Goal: Entertainment & Leisure: Browse casually

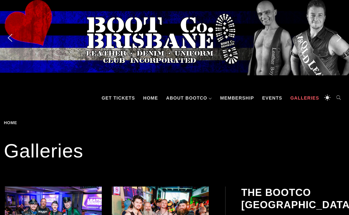
click at [268, 94] on link "Events" at bounding box center [271, 97] width 26 height 19
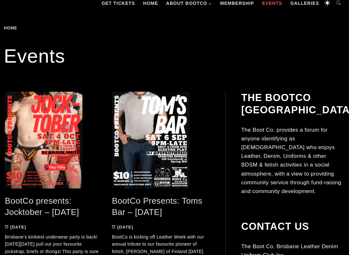
scroll to position [95, 0]
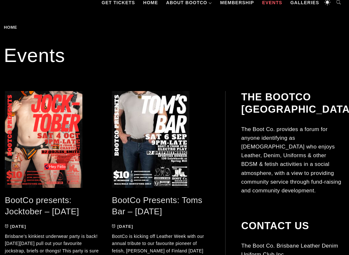
click at [37, 197] on link "BootCo presents: Jocktober – [DATE]" at bounding box center [42, 205] width 74 height 21
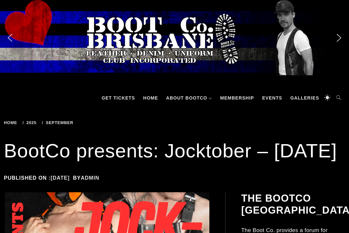
click at [304, 94] on link "Galleries" at bounding box center [304, 97] width 35 height 19
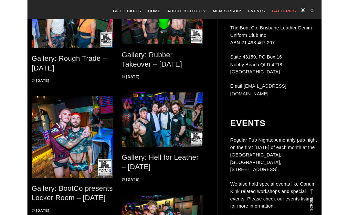
scroll to position [292, 0]
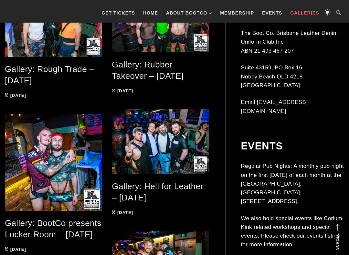
click at [60, 214] on link "Gallery: BootCo presents Locker Room – May 2025" at bounding box center [53, 228] width 96 height 21
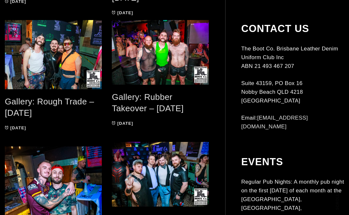
scroll to position [0, 0]
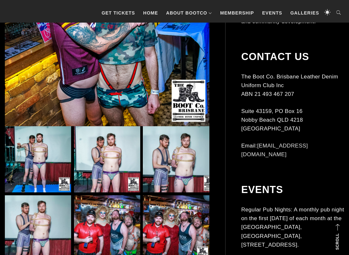
scroll to position [265, 0]
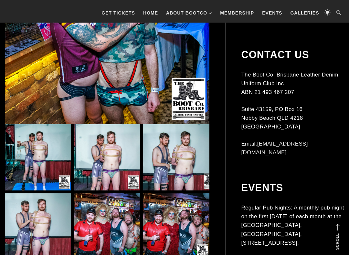
click at [109, 214] on img at bounding box center [107, 226] width 66 height 66
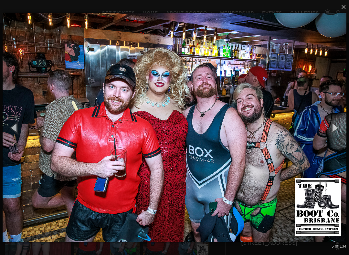
click at [336, 126] on button "button" at bounding box center [333, 127] width 29 height 35
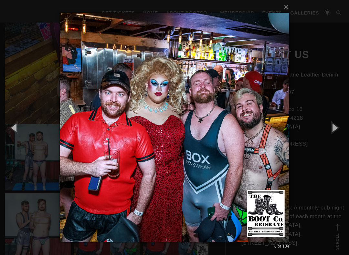
click at [337, 125] on button "button" at bounding box center [333, 127] width 29 height 35
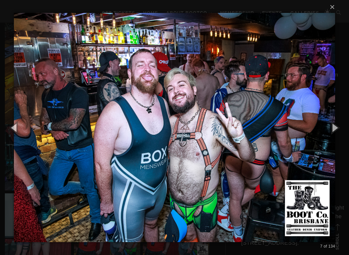
click at [339, 126] on button "button" at bounding box center [333, 127] width 29 height 35
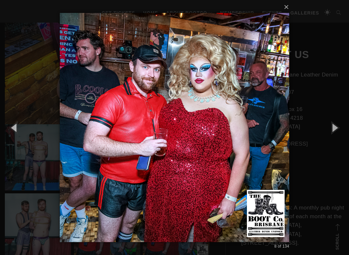
click at [341, 122] on button "button" at bounding box center [333, 127] width 29 height 35
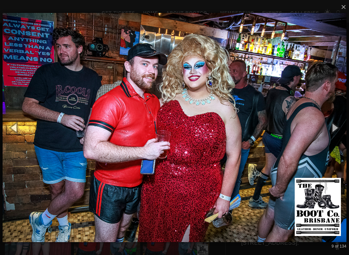
click at [344, 122] on button "button" at bounding box center [333, 127] width 29 height 35
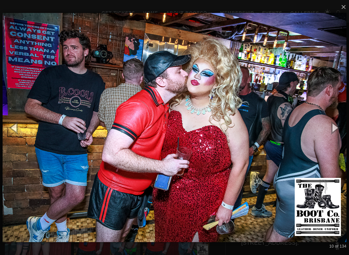
click at [344, 122] on button "button" at bounding box center [333, 127] width 29 height 35
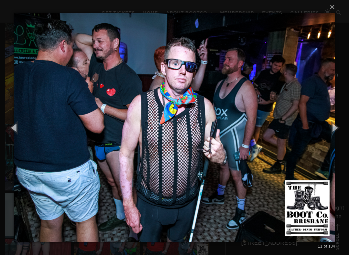
click at [339, 125] on button "button" at bounding box center [333, 127] width 29 height 35
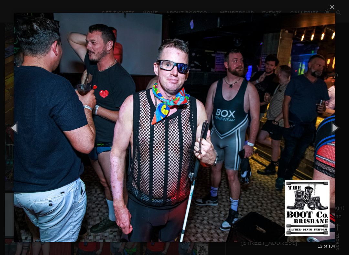
click at [337, 126] on button "button" at bounding box center [333, 127] width 29 height 35
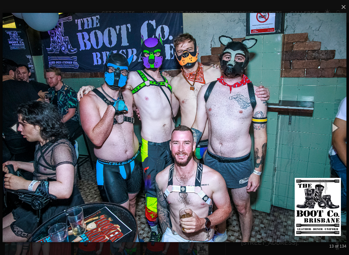
click at [339, 129] on button "button" at bounding box center [333, 127] width 29 height 35
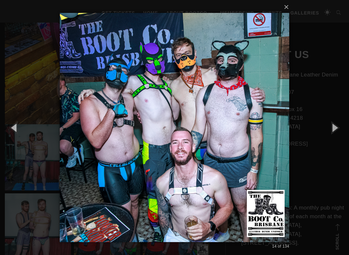
click at [339, 127] on button "button" at bounding box center [333, 127] width 29 height 35
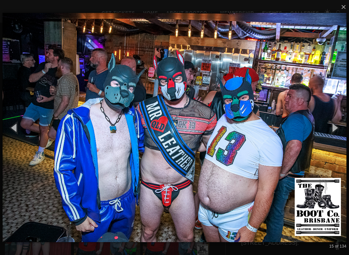
click at [348, 123] on button "button" at bounding box center [333, 127] width 29 height 35
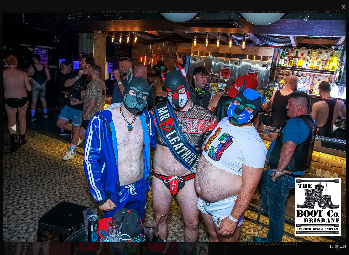
click at [346, 122] on button "button" at bounding box center [333, 127] width 29 height 35
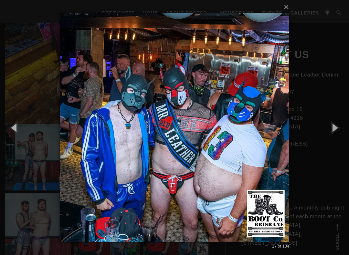
click at [344, 123] on button "button" at bounding box center [333, 127] width 29 height 35
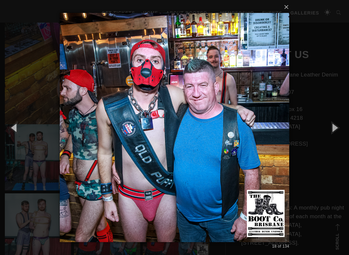
click at [344, 124] on button "button" at bounding box center [333, 127] width 29 height 35
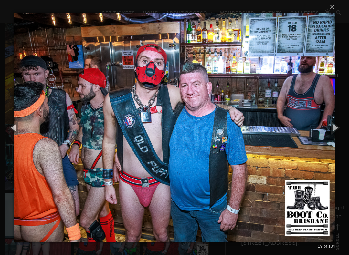
click at [337, 124] on button "button" at bounding box center [333, 127] width 29 height 35
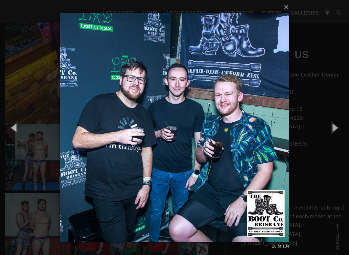
click at [338, 126] on button "button" at bounding box center [333, 127] width 29 height 35
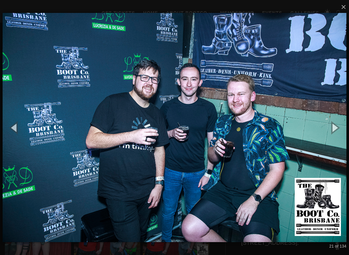
click at [334, 124] on button "button" at bounding box center [333, 127] width 29 height 35
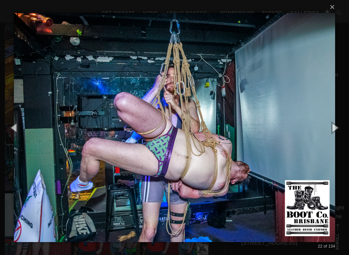
click at [336, 127] on button "button" at bounding box center [333, 127] width 29 height 35
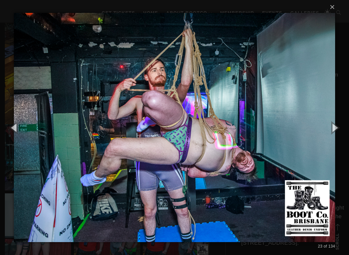
click at [338, 125] on button "button" at bounding box center [333, 127] width 29 height 35
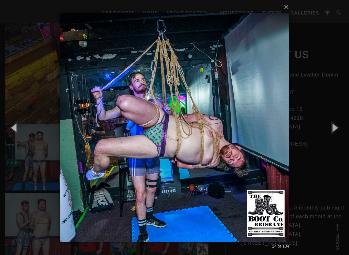
click at [339, 126] on button "button" at bounding box center [333, 127] width 29 height 35
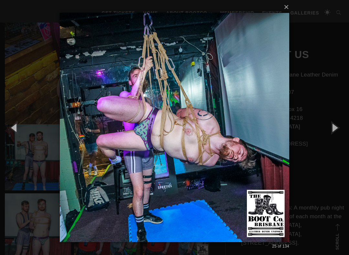
click at [338, 127] on button "button" at bounding box center [333, 127] width 29 height 35
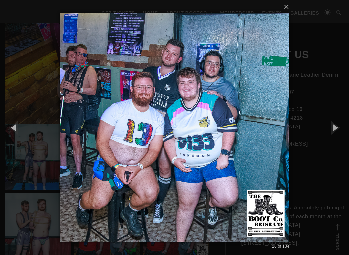
click at [344, 126] on button "button" at bounding box center [333, 127] width 29 height 35
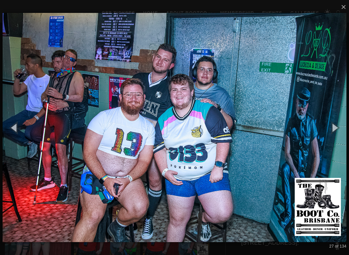
click at [344, 126] on button "button" at bounding box center [333, 127] width 29 height 35
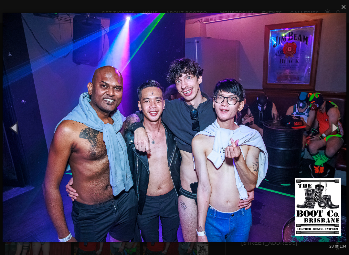
click at [344, 125] on button "button" at bounding box center [333, 127] width 29 height 35
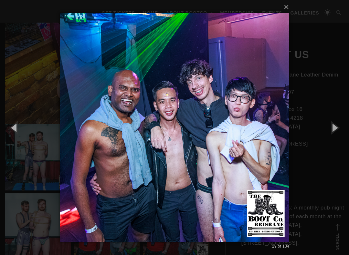
click at [345, 125] on button "button" at bounding box center [333, 127] width 29 height 35
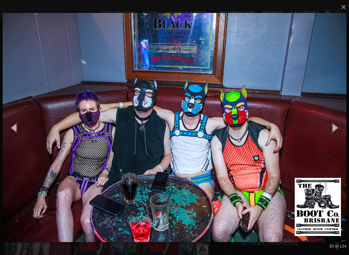
click at [344, 125] on button "button" at bounding box center [333, 127] width 29 height 35
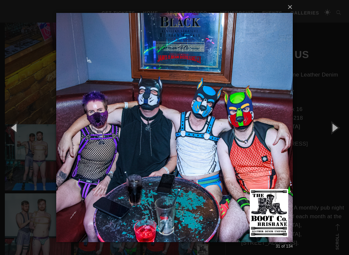
click at [337, 126] on button "button" at bounding box center [333, 127] width 29 height 35
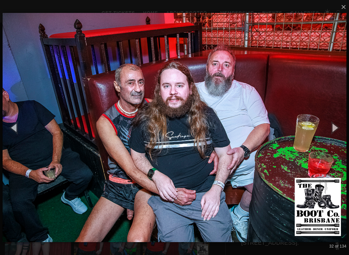
click at [343, 120] on button "button" at bounding box center [333, 127] width 29 height 35
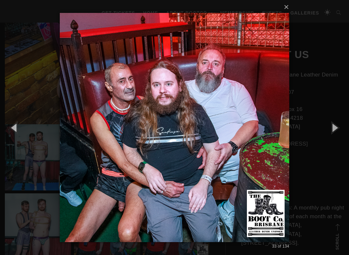
click at [344, 121] on button "button" at bounding box center [333, 127] width 29 height 35
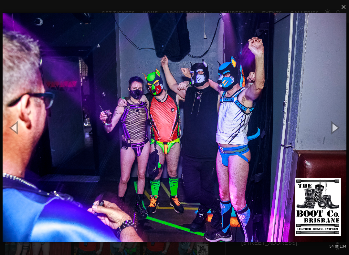
click at [345, 120] on button "button" at bounding box center [333, 127] width 29 height 35
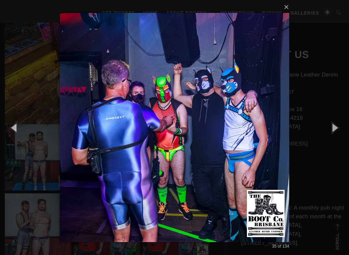
click at [346, 121] on button "button" at bounding box center [333, 127] width 29 height 35
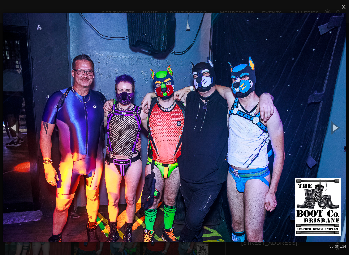
click at [345, 121] on button "button" at bounding box center [333, 127] width 29 height 35
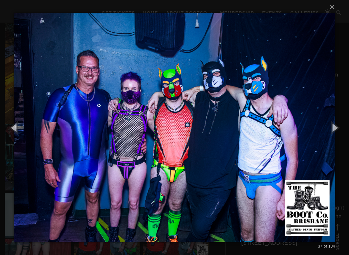
click at [345, 121] on button "button" at bounding box center [333, 127] width 29 height 35
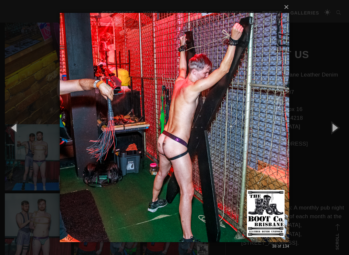
click at [344, 123] on button "button" at bounding box center [333, 127] width 29 height 35
click at [343, 122] on button "button" at bounding box center [333, 127] width 29 height 35
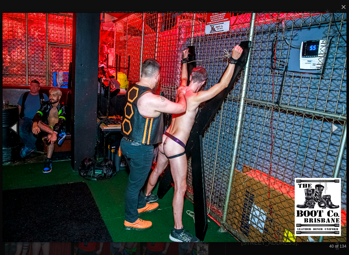
click at [344, 124] on button "button" at bounding box center [333, 127] width 29 height 35
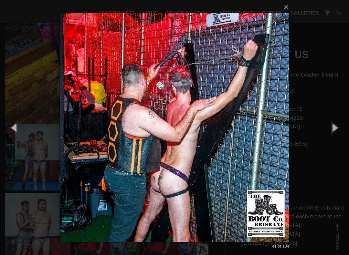
click at [344, 123] on button "button" at bounding box center [333, 127] width 29 height 35
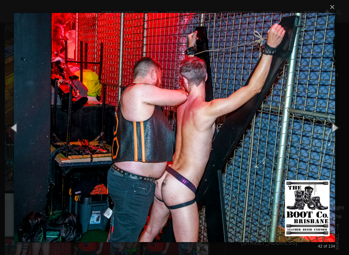
click at [345, 126] on button "button" at bounding box center [333, 127] width 29 height 35
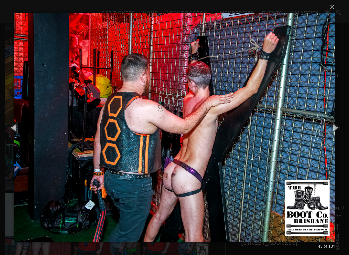
click at [345, 125] on button "button" at bounding box center [333, 127] width 29 height 35
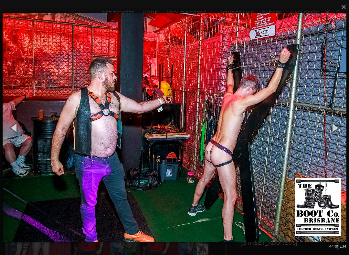
click at [345, 126] on button "button" at bounding box center [333, 127] width 29 height 35
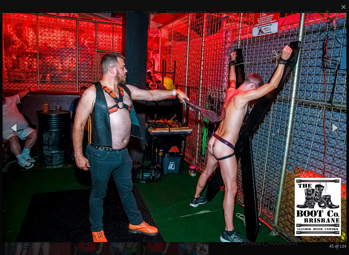
click at [336, 127] on button "button" at bounding box center [333, 127] width 29 height 35
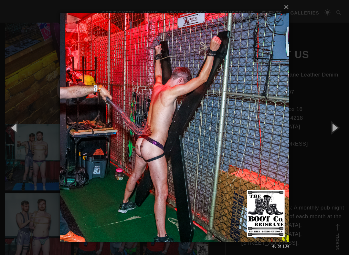
click at [343, 126] on button "button" at bounding box center [333, 127] width 29 height 35
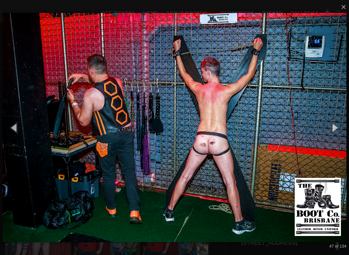
click at [341, 126] on button "button" at bounding box center [333, 127] width 29 height 35
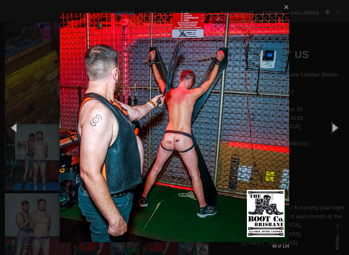
click at [341, 125] on button "button" at bounding box center [333, 127] width 29 height 35
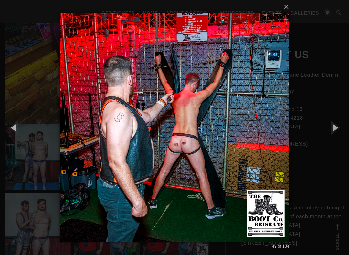
click at [343, 124] on button "button" at bounding box center [333, 127] width 29 height 35
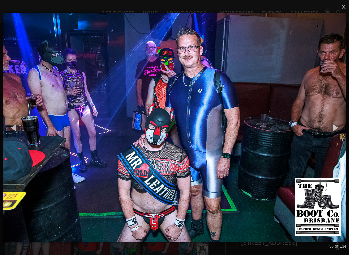
click at [336, 129] on button "button" at bounding box center [333, 127] width 29 height 35
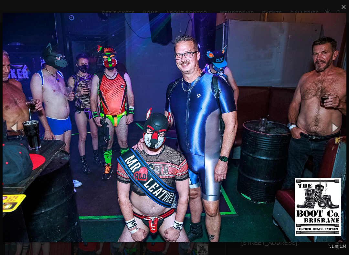
click at [336, 129] on button "button" at bounding box center [333, 127] width 29 height 35
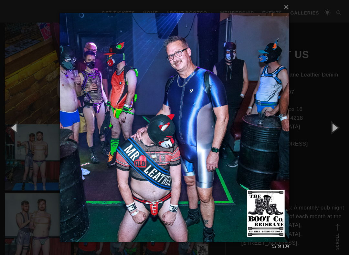
click at [338, 128] on button "button" at bounding box center [333, 127] width 29 height 35
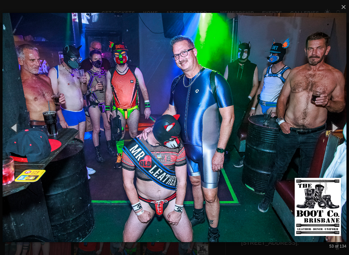
click at [336, 127] on button "button" at bounding box center [333, 127] width 29 height 35
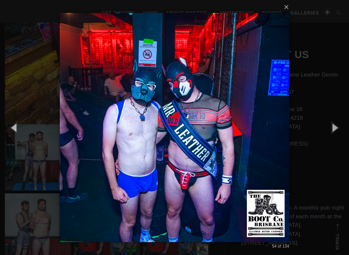
click at [337, 127] on button "button" at bounding box center [333, 127] width 29 height 35
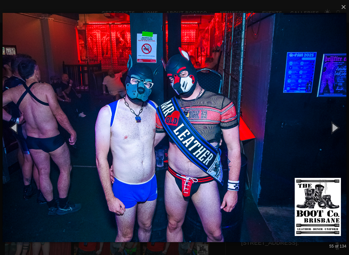
click at [338, 126] on button "button" at bounding box center [333, 127] width 29 height 35
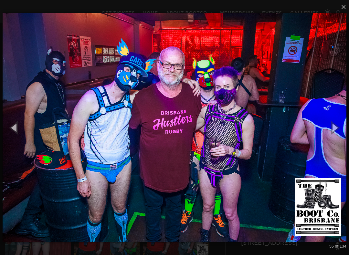
click at [339, 127] on button "button" at bounding box center [333, 127] width 29 height 35
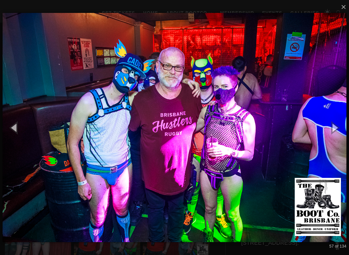
click at [336, 127] on button "button" at bounding box center [333, 127] width 29 height 35
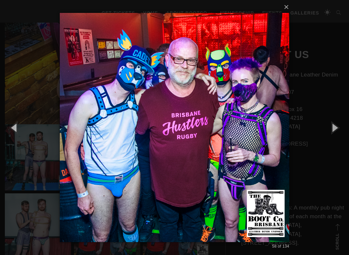
click at [339, 128] on button "button" at bounding box center [333, 127] width 29 height 35
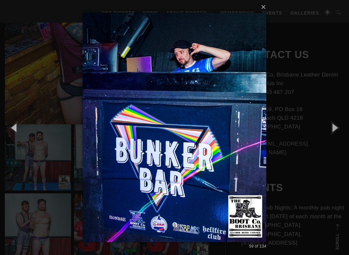
click at [344, 126] on button "button" at bounding box center [333, 127] width 29 height 35
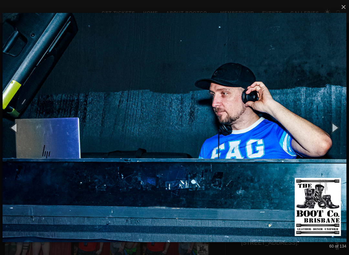
click at [344, 126] on button "button" at bounding box center [333, 127] width 29 height 35
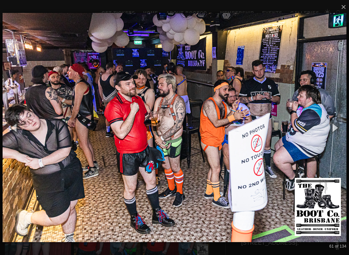
click at [338, 120] on button "button" at bounding box center [333, 127] width 29 height 35
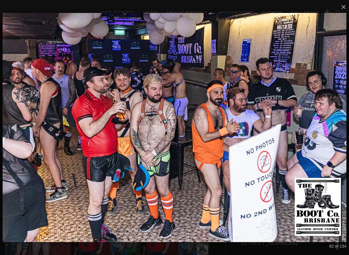
click at [348, 124] on button "button" at bounding box center [333, 127] width 29 height 35
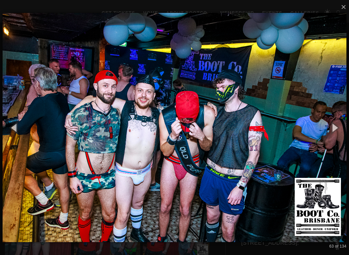
click at [337, 125] on button "button" at bounding box center [333, 127] width 29 height 35
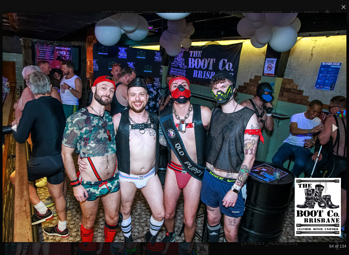
click at [338, 125] on button "button" at bounding box center [333, 127] width 29 height 35
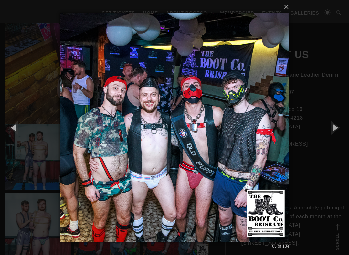
click at [340, 125] on button "button" at bounding box center [333, 127] width 29 height 35
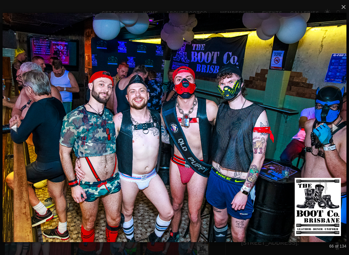
click at [339, 124] on button "button" at bounding box center [333, 127] width 29 height 35
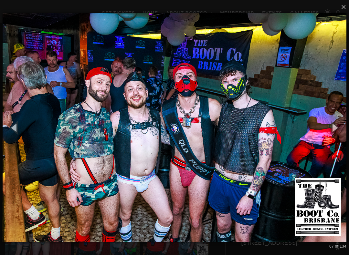
click at [344, 124] on button "button" at bounding box center [333, 127] width 29 height 35
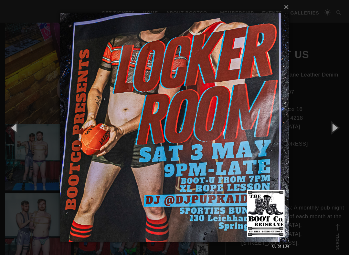
click at [345, 124] on button "button" at bounding box center [333, 127] width 29 height 35
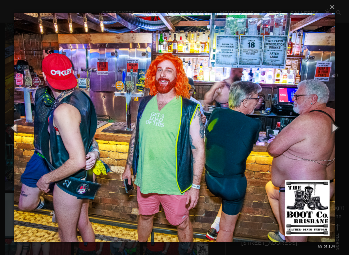
click at [337, 126] on button "button" at bounding box center [333, 127] width 29 height 35
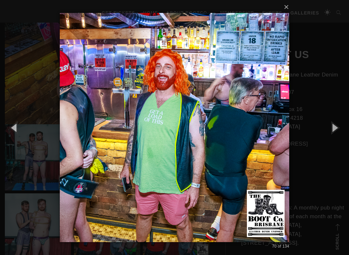
click at [344, 124] on button "button" at bounding box center [333, 127] width 29 height 35
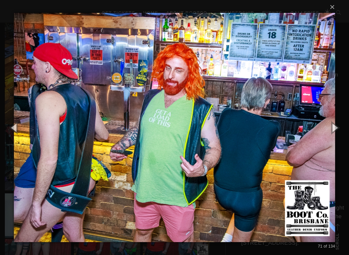
click at [345, 126] on button "button" at bounding box center [333, 127] width 29 height 35
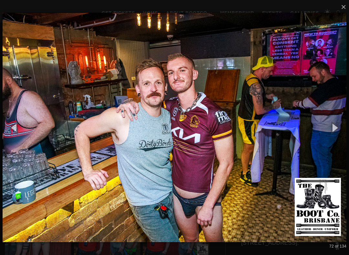
click at [339, 123] on button "button" at bounding box center [333, 127] width 29 height 35
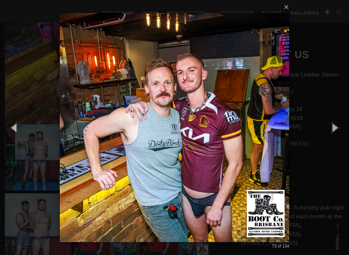
click at [342, 123] on button "button" at bounding box center [333, 127] width 29 height 35
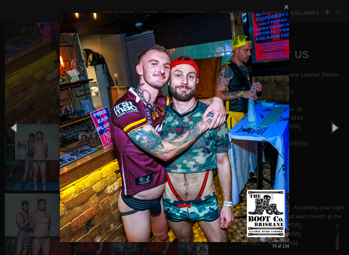
click at [340, 124] on button "button" at bounding box center [333, 127] width 29 height 35
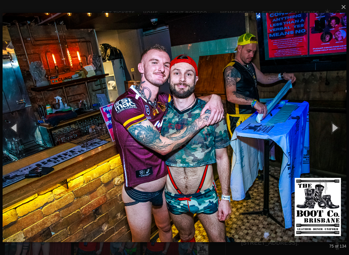
click at [340, 125] on button "button" at bounding box center [333, 127] width 29 height 35
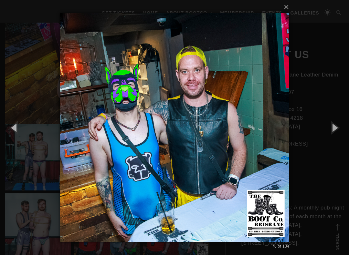
click at [343, 126] on button "button" at bounding box center [333, 127] width 29 height 35
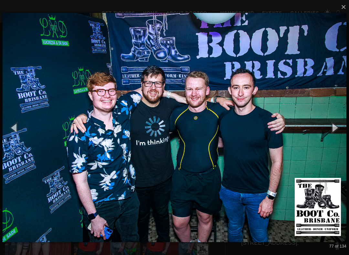
click at [343, 125] on button "button" at bounding box center [333, 127] width 29 height 35
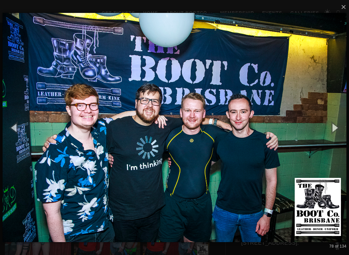
click at [340, 126] on button "button" at bounding box center [333, 127] width 29 height 35
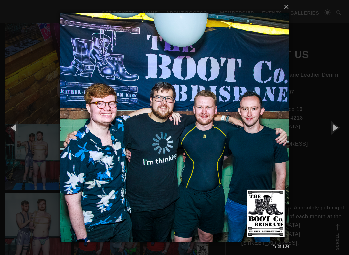
click at [344, 126] on button "button" at bounding box center [333, 127] width 29 height 35
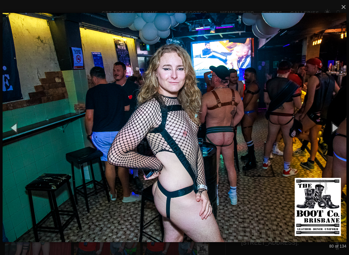
click at [344, 125] on button "button" at bounding box center [333, 127] width 29 height 35
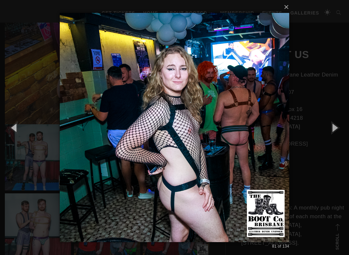
click at [338, 124] on button "button" at bounding box center [333, 127] width 29 height 35
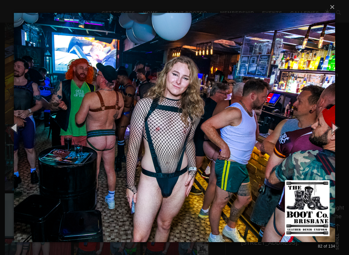
click at [339, 129] on button "button" at bounding box center [333, 127] width 29 height 35
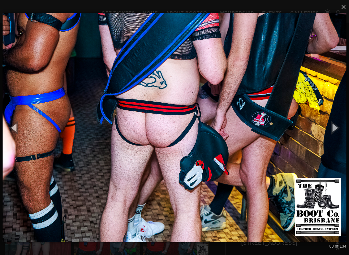
click at [344, 129] on button "button" at bounding box center [333, 127] width 29 height 35
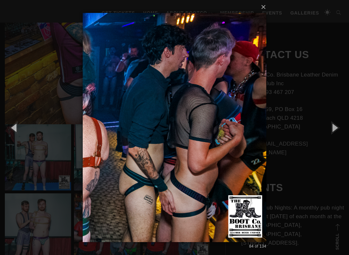
click at [345, 128] on button "button" at bounding box center [333, 127] width 29 height 35
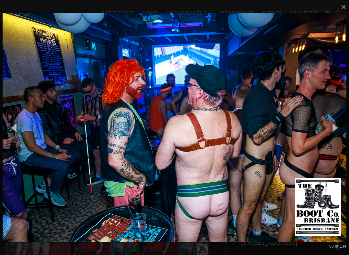
click at [338, 127] on button "button" at bounding box center [333, 127] width 29 height 35
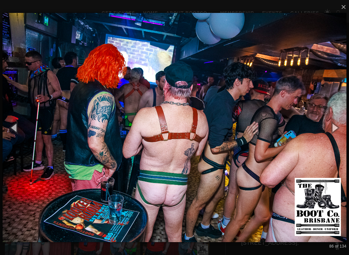
click at [340, 128] on button "button" at bounding box center [333, 127] width 29 height 35
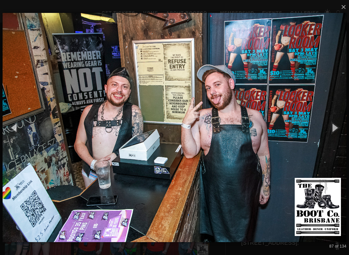
click at [340, 128] on button "button" at bounding box center [333, 127] width 29 height 35
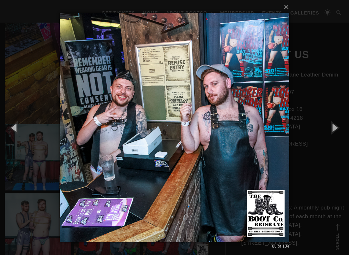
click at [344, 128] on button "button" at bounding box center [333, 127] width 29 height 35
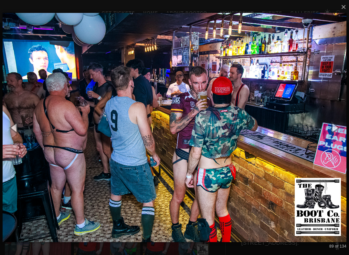
click at [342, 128] on button "button" at bounding box center [333, 127] width 29 height 35
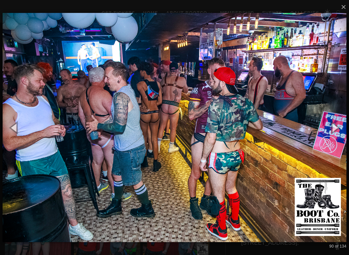
click at [347, 127] on button "button" at bounding box center [333, 127] width 29 height 35
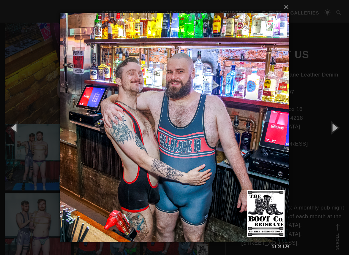
click at [347, 127] on button "button" at bounding box center [333, 127] width 29 height 35
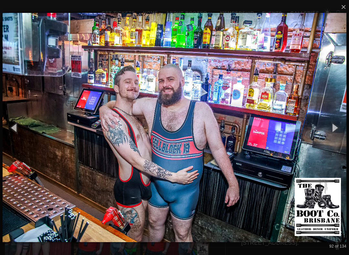
click at [346, 126] on button "button" at bounding box center [333, 127] width 29 height 35
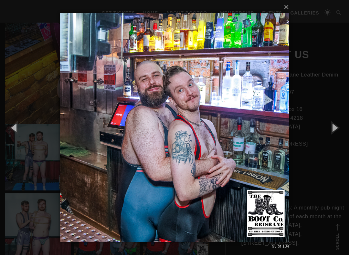
click at [344, 127] on button "button" at bounding box center [333, 127] width 29 height 35
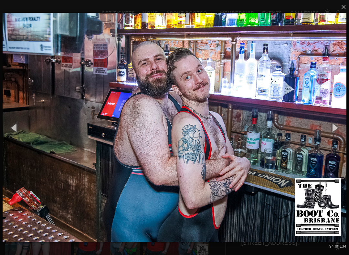
click at [344, 128] on button "button" at bounding box center [333, 127] width 29 height 35
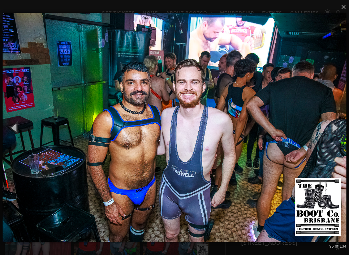
click at [347, 129] on button "button" at bounding box center [333, 127] width 29 height 35
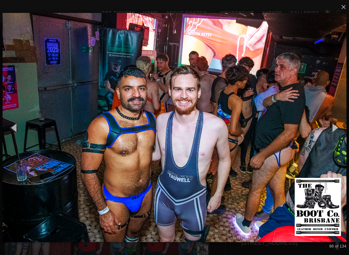
click at [348, 129] on button "button" at bounding box center [333, 127] width 29 height 35
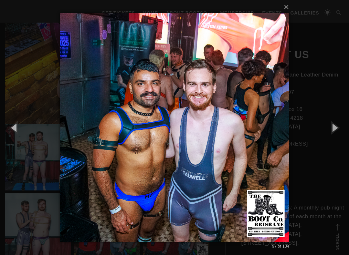
click at [348, 128] on button "button" at bounding box center [333, 127] width 29 height 35
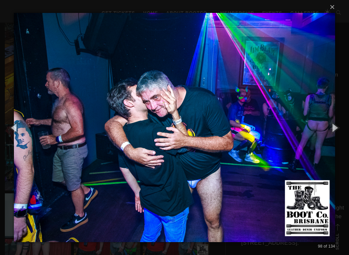
click at [348, 129] on button "button" at bounding box center [333, 127] width 29 height 35
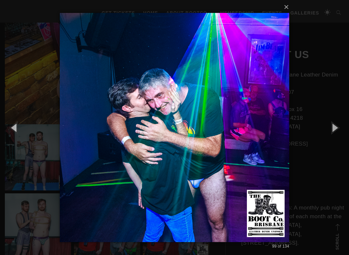
click at [347, 129] on button "button" at bounding box center [333, 127] width 29 height 35
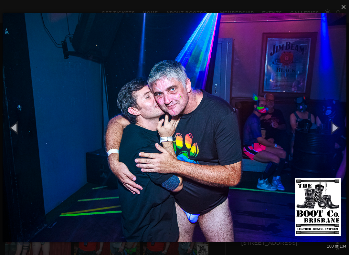
click at [347, 129] on button "button" at bounding box center [333, 127] width 29 height 35
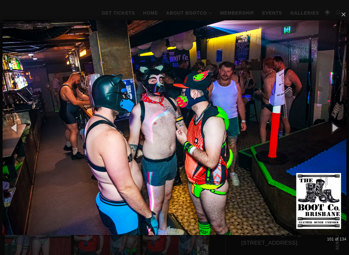
click at [348, 128] on button "button" at bounding box center [333, 127] width 29 height 35
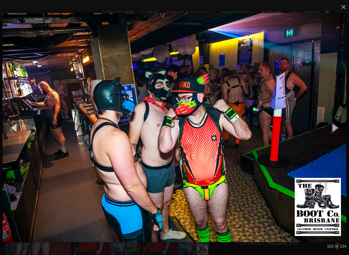
click at [341, 124] on button "button" at bounding box center [333, 127] width 29 height 35
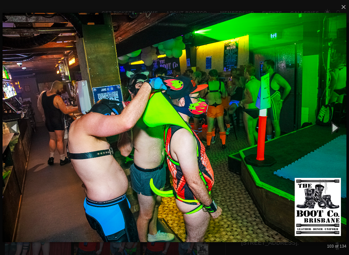
click at [343, 125] on button "button" at bounding box center [333, 127] width 29 height 35
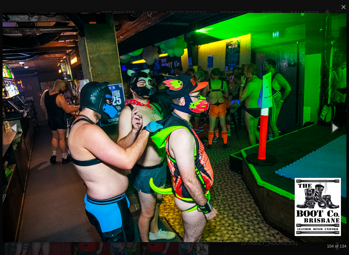
click at [345, 125] on button "button" at bounding box center [333, 127] width 29 height 35
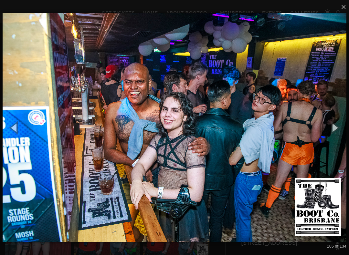
click at [343, 124] on button "button" at bounding box center [333, 127] width 29 height 35
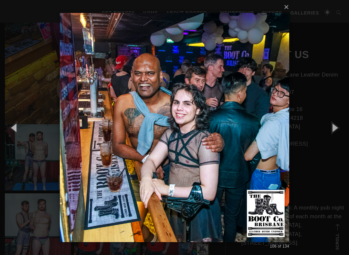
click at [344, 125] on button "button" at bounding box center [333, 127] width 29 height 35
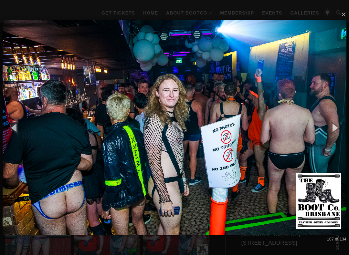
click at [341, 127] on button "button" at bounding box center [333, 127] width 29 height 35
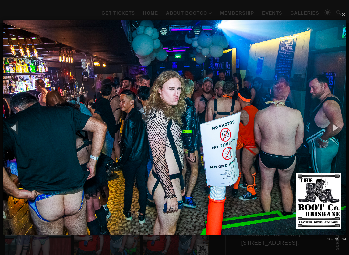
click at [338, 127] on button "button" at bounding box center [333, 127] width 29 height 35
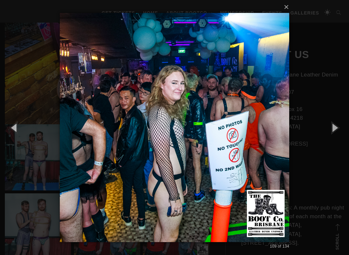
click at [339, 128] on button "button" at bounding box center [333, 127] width 29 height 35
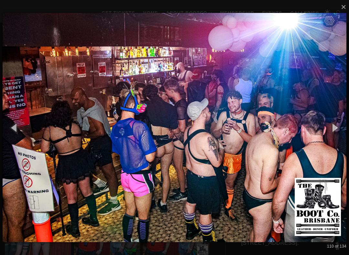
click at [343, 126] on button "button" at bounding box center [333, 127] width 29 height 35
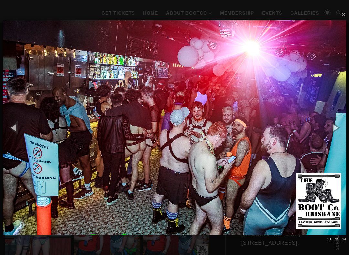
click at [344, 128] on button "button" at bounding box center [333, 127] width 29 height 35
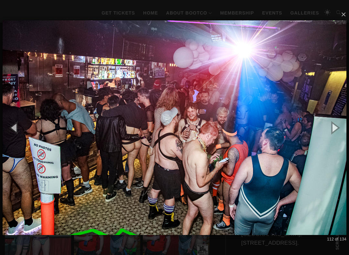
click at [344, 127] on button "button" at bounding box center [333, 127] width 29 height 35
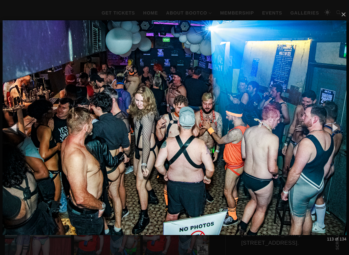
click at [344, 127] on button "button" at bounding box center [333, 127] width 29 height 35
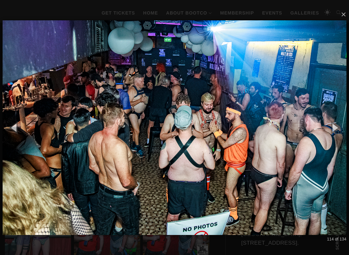
click at [345, 127] on button "button" at bounding box center [333, 127] width 29 height 35
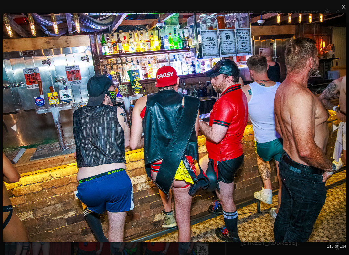
click at [345, 127] on button "button" at bounding box center [333, 127] width 29 height 35
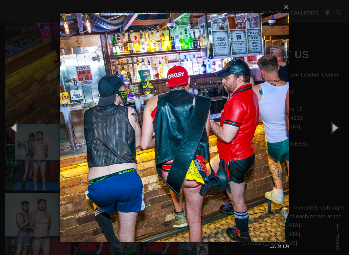
click at [345, 127] on button "button" at bounding box center [333, 127] width 29 height 35
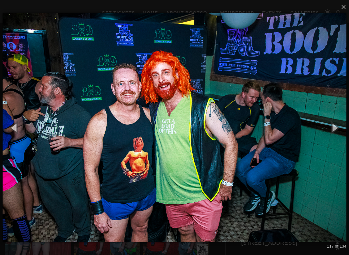
click at [344, 127] on button "button" at bounding box center [333, 127] width 29 height 35
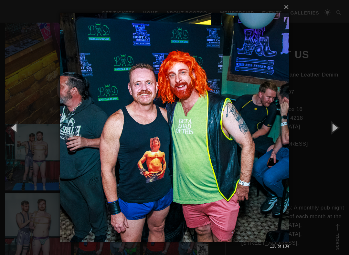
click at [345, 128] on button "button" at bounding box center [333, 127] width 29 height 35
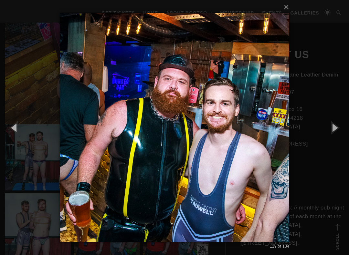
click at [11, 129] on button "button" at bounding box center [14, 127] width 29 height 35
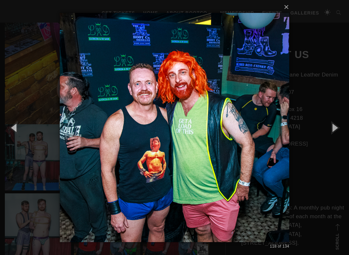
click at [13, 125] on button "button" at bounding box center [14, 127] width 29 height 35
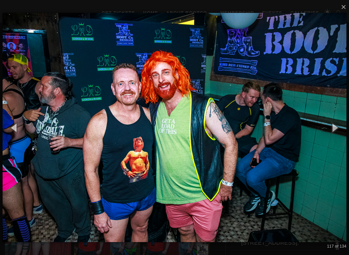
click at [13, 122] on button "button" at bounding box center [14, 127] width 29 height 35
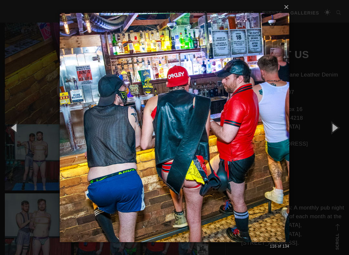
click at [15, 132] on button "button" at bounding box center [14, 127] width 29 height 35
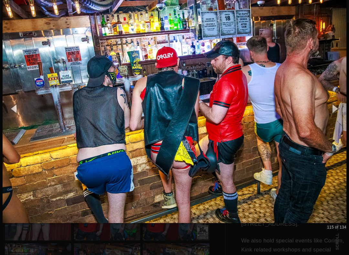
scroll to position [283, 0]
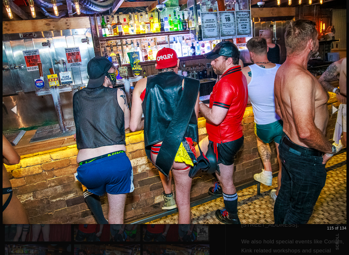
click at [339, 107] on button "button" at bounding box center [333, 109] width 29 height 35
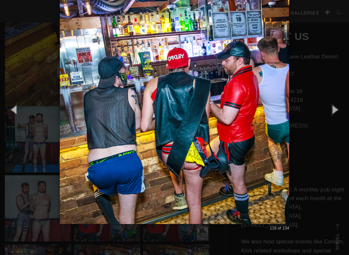
click at [343, 106] on button "button" at bounding box center [333, 109] width 29 height 35
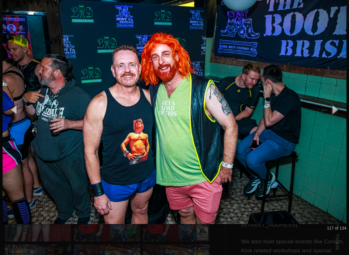
click at [345, 106] on button "button" at bounding box center [333, 109] width 29 height 35
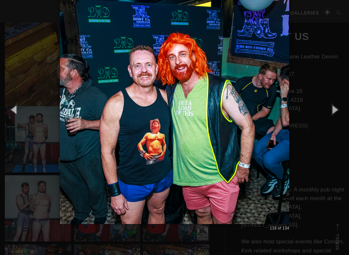
click at [344, 108] on button "button" at bounding box center [333, 109] width 29 height 35
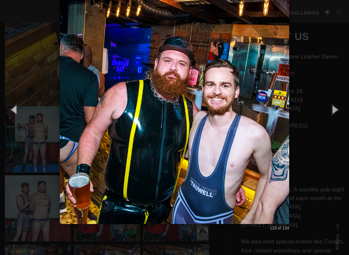
click at [345, 110] on button "button" at bounding box center [333, 109] width 29 height 35
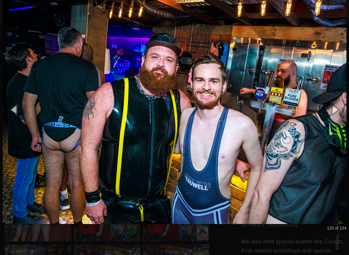
click at [344, 110] on button "button" at bounding box center [333, 109] width 29 height 35
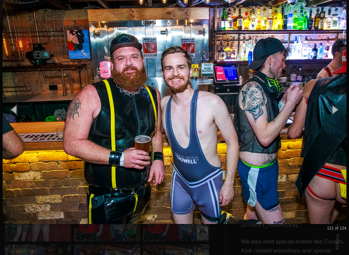
click at [346, 112] on button "button" at bounding box center [333, 109] width 29 height 35
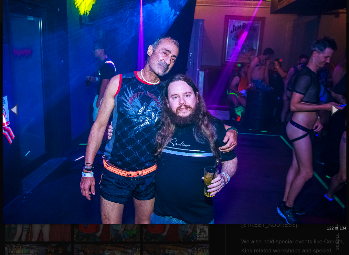
click at [338, 107] on button "button" at bounding box center [333, 109] width 29 height 35
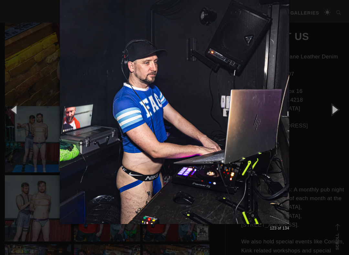
click at [339, 108] on button "button" at bounding box center [333, 109] width 29 height 35
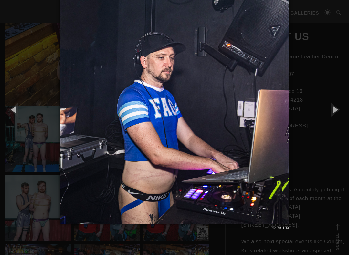
click at [343, 108] on button "button" at bounding box center [333, 109] width 29 height 35
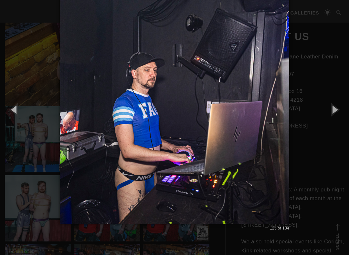
click at [343, 109] on button "button" at bounding box center [333, 109] width 29 height 35
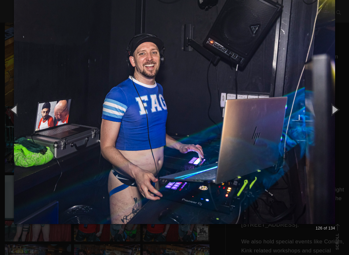
click at [344, 109] on button "button" at bounding box center [333, 109] width 29 height 35
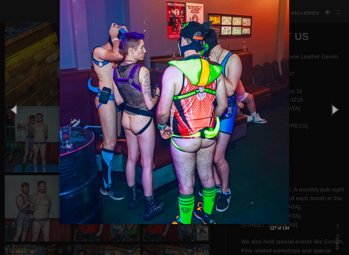
click at [345, 110] on button "button" at bounding box center [333, 109] width 29 height 35
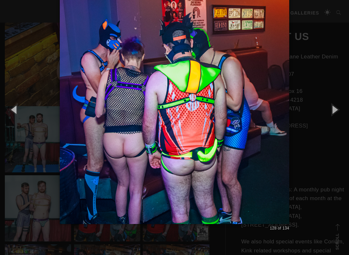
click at [344, 109] on button "button" at bounding box center [333, 109] width 29 height 35
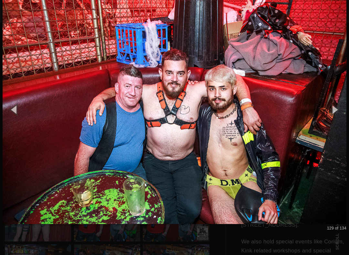
click at [344, 109] on button "button" at bounding box center [333, 109] width 29 height 35
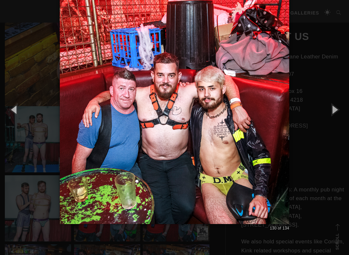
click at [344, 109] on button "button" at bounding box center [333, 109] width 29 height 35
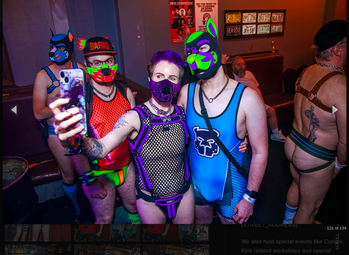
click at [344, 109] on button "button" at bounding box center [333, 109] width 29 height 35
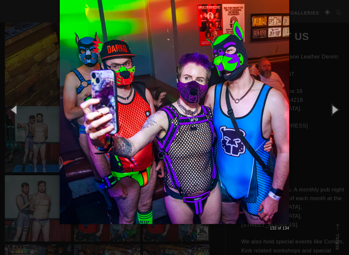
click at [344, 109] on button "button" at bounding box center [333, 109] width 29 height 35
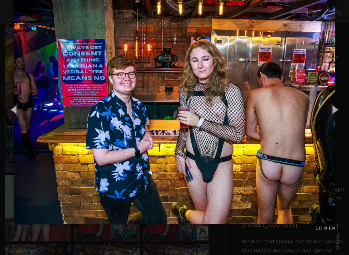
click at [344, 109] on button "button" at bounding box center [333, 109] width 29 height 35
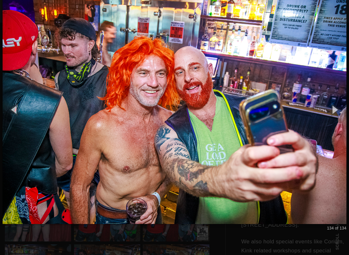
click at [339, 110] on button "button" at bounding box center [333, 109] width 29 height 35
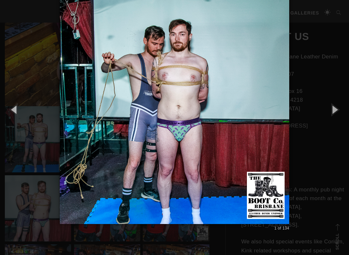
click at [343, 111] on button "button" at bounding box center [333, 109] width 29 height 35
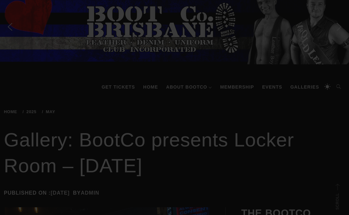
scroll to position [0, 0]
